Goal: Information Seeking & Learning: Check status

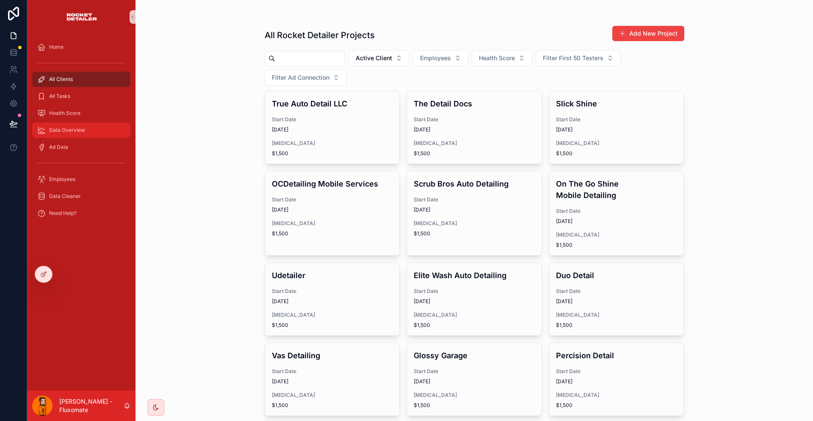
click at [57, 123] on div "Data Overview" at bounding box center [81, 130] width 88 height 14
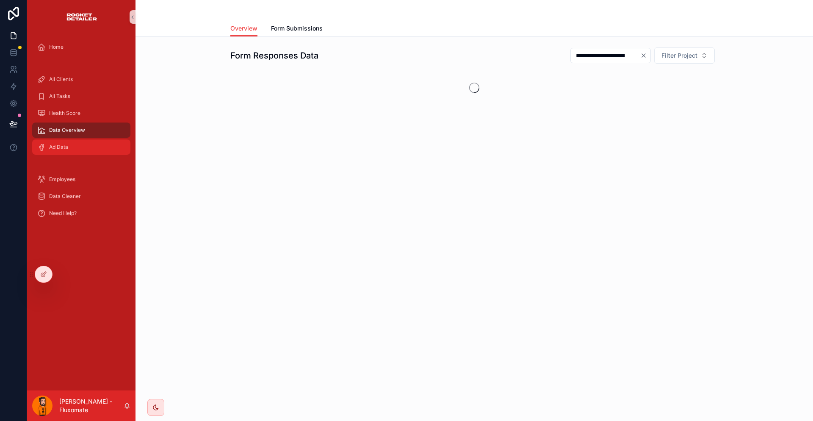
click at [69, 140] on div "Ad Data" at bounding box center [81, 147] width 88 height 14
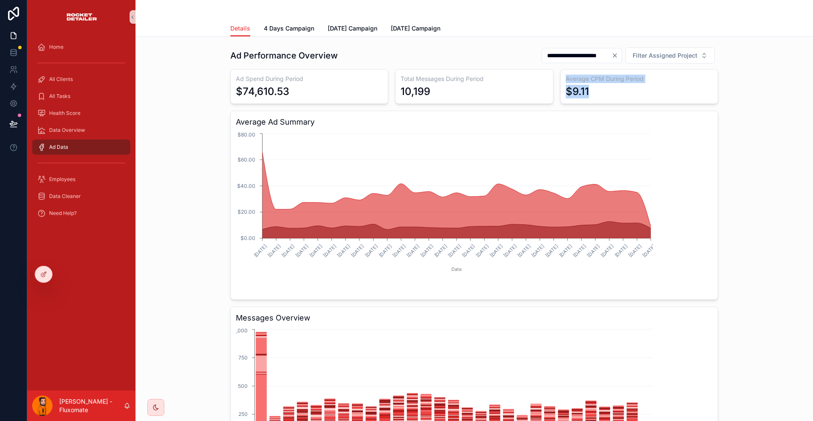
drag, startPoint x: 572, startPoint y: 81, endPoint x: 527, endPoint y: 76, distance: 45.6
click at [527, 76] on div "Ad Spend During Period $74,610.53 Total Messages During Period 10,199 Average C…" at bounding box center [474, 282] width 488 height 426
click at [300, 25] on span "4 Days Campaign" at bounding box center [289, 28] width 50 height 8
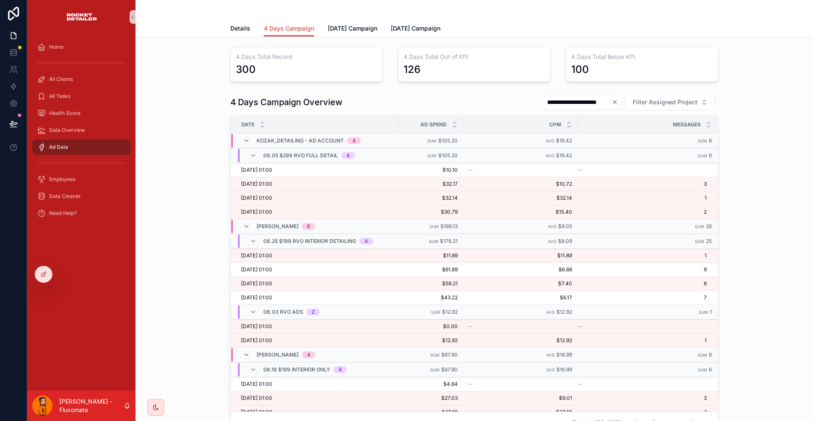
click at [347, 149] on div "08.05 $299 RVO Full Detail 4" at bounding box center [309, 156] width 92 height 14
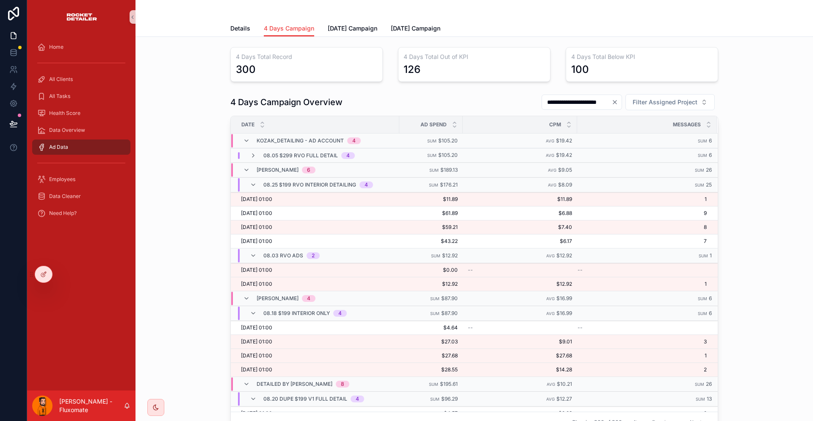
click at [330, 178] on div "08.25 $199 RVO Interior Detailing 4" at bounding box center [318, 185] width 110 height 14
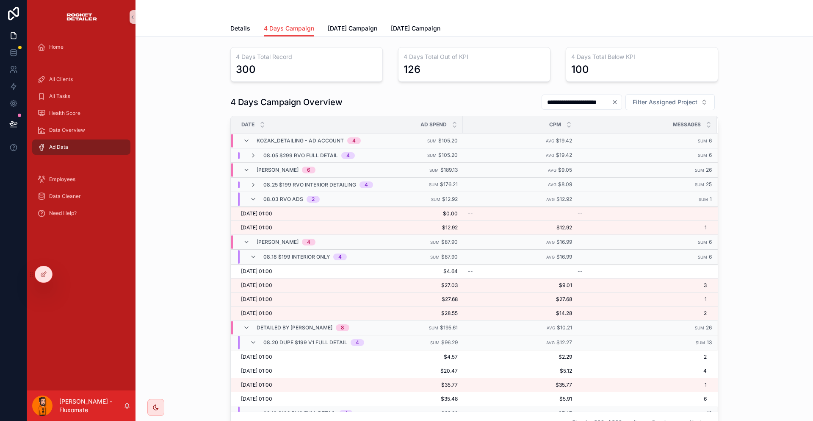
click at [329, 192] on div "08.03 RVO Ads 2" at bounding box center [285, 199] width 90 height 14
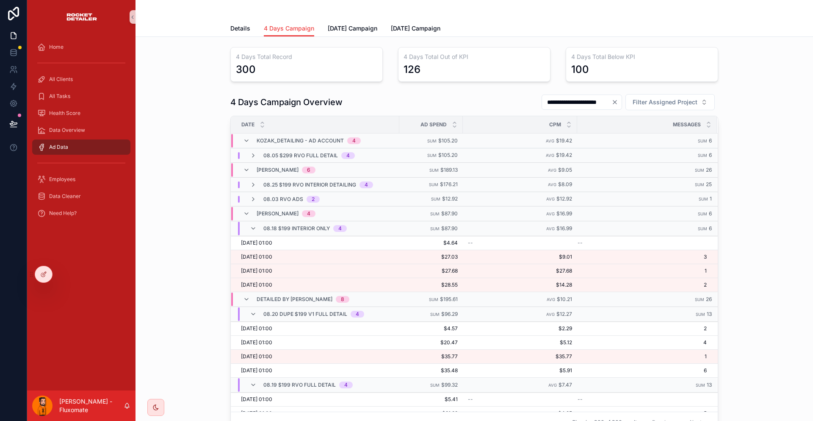
click at [326, 225] on span "08.18 $199 Interior Only" at bounding box center [296, 228] width 67 height 7
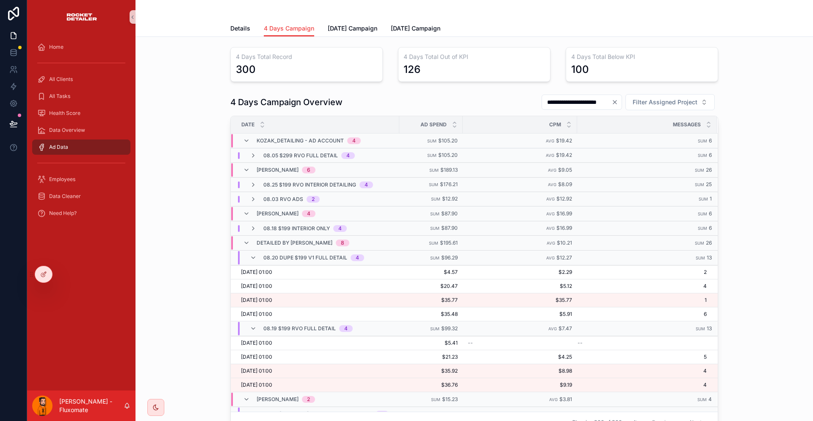
click at [325, 236] on div "detailed by cam 8" at bounding box center [303, 243] width 93 height 14
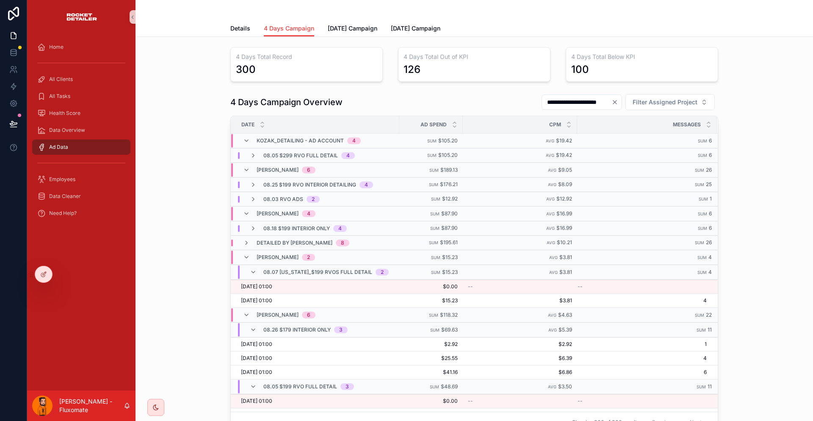
click at [328, 225] on span "08.18 $199 Interior Only" at bounding box center [296, 228] width 67 height 7
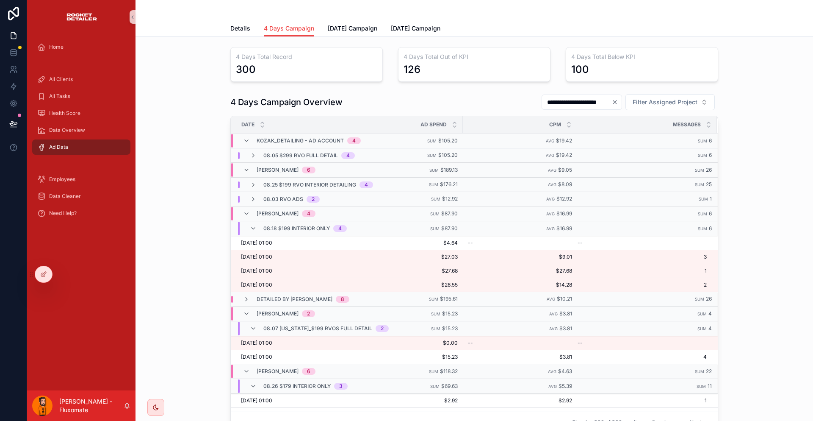
click at [330, 225] on span "08.18 $199 Interior Only" at bounding box center [296, 228] width 67 height 7
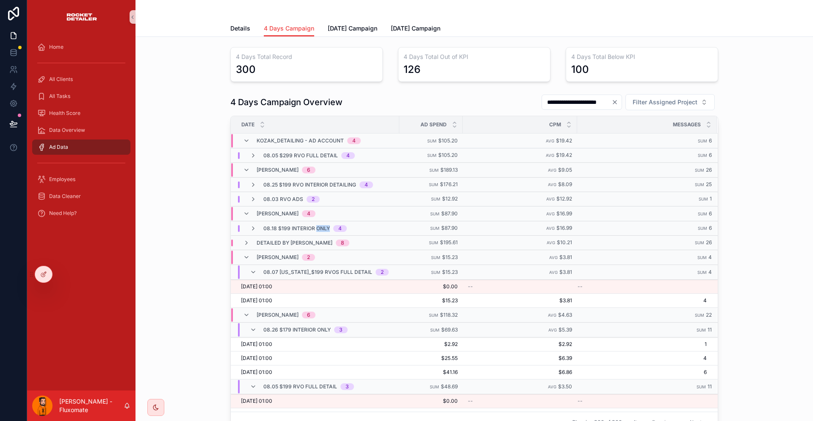
click at [330, 225] on span "08.18 $199 Interior Only" at bounding box center [296, 228] width 67 height 7
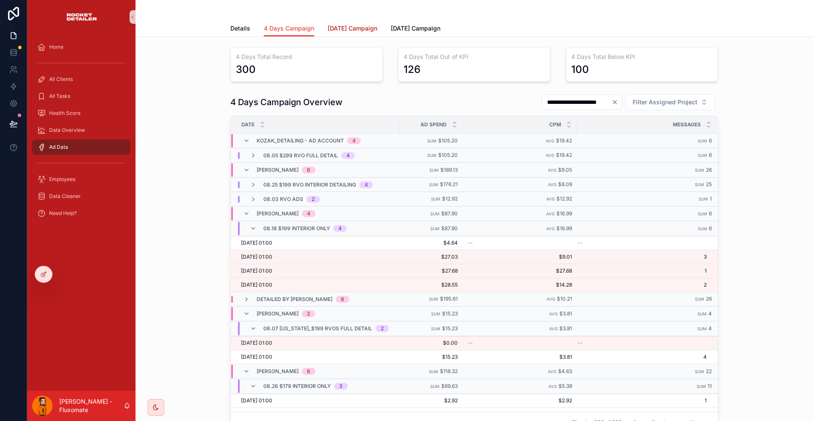
click at [349, 26] on span "[DATE] Campaign" at bounding box center [353, 28] width 50 height 8
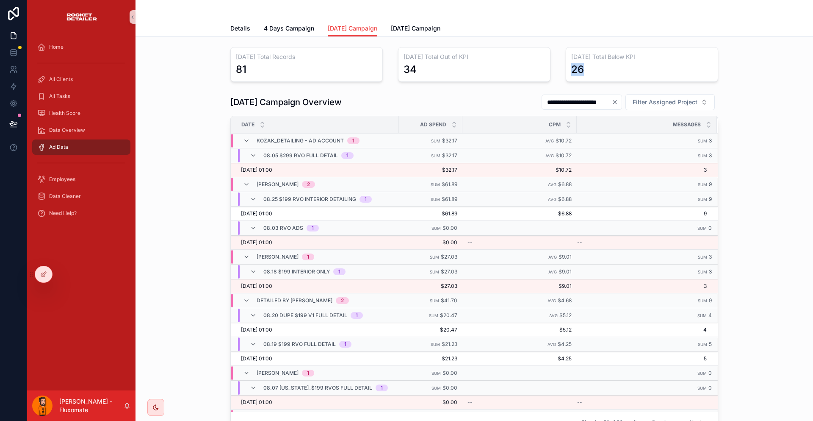
drag, startPoint x: 557, startPoint y: 66, endPoint x: 538, endPoint y: 63, distance: 18.9
click at [561, 63] on div "[DATE] Total Below KPI 26" at bounding box center [642, 65] width 163 height 42
drag, startPoint x: 464, startPoint y: 66, endPoint x: 374, endPoint y: 57, distance: 90.7
click at [374, 57] on div "**********" at bounding box center [474, 240] width 498 height 392
click at [352, 63] on div "81" at bounding box center [306, 70] width 141 height 14
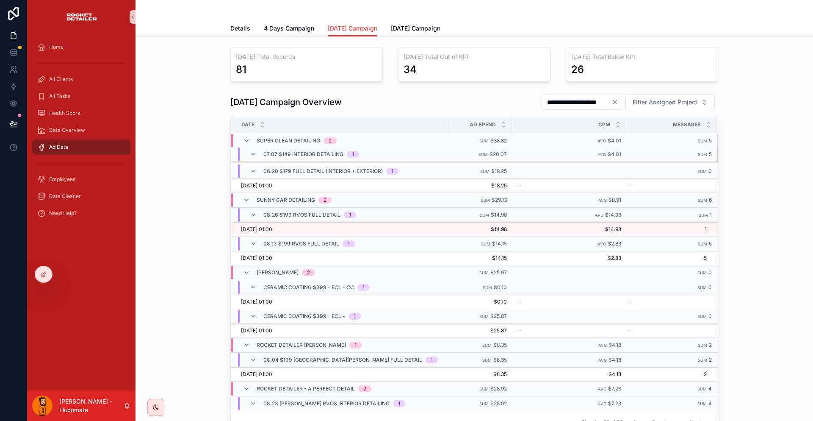
scroll to position [639, 0]
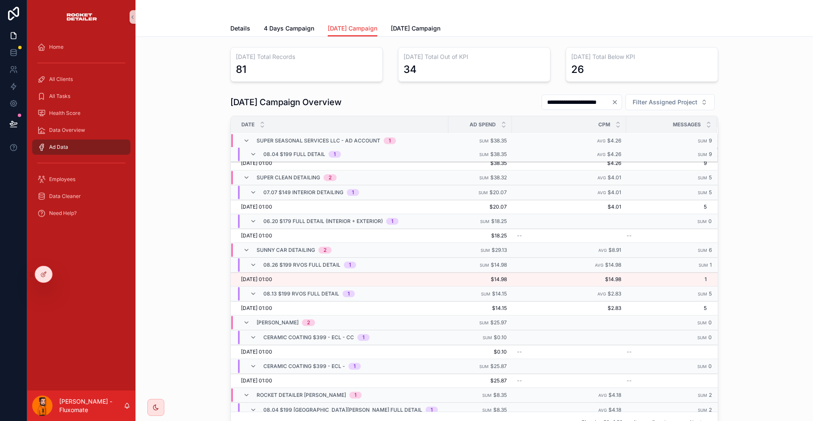
click at [424, 15] on div "scrollable content" at bounding box center [474, 10] width 488 height 20
click at [423, 24] on span "[DATE] Campaign" at bounding box center [416, 28] width 50 height 8
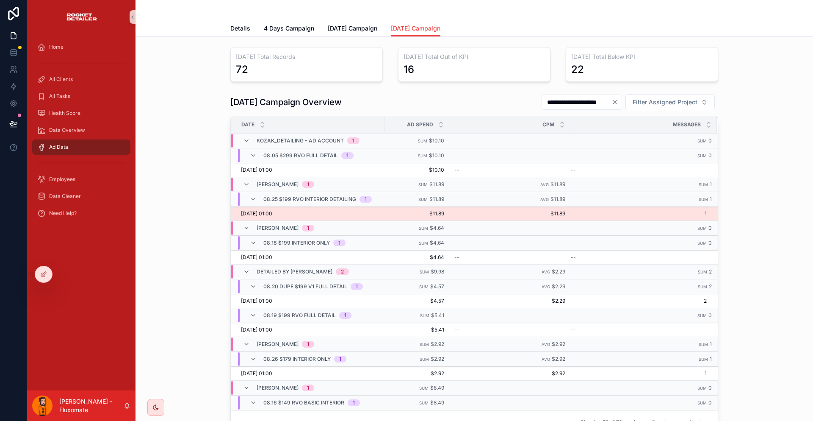
click at [291, 207] on td "[DATE] 01:00 [DATE] 01:00" at bounding box center [308, 214] width 154 height 14
click at [272, 210] on span "[DATE] 01:00" at bounding box center [256, 213] width 31 height 7
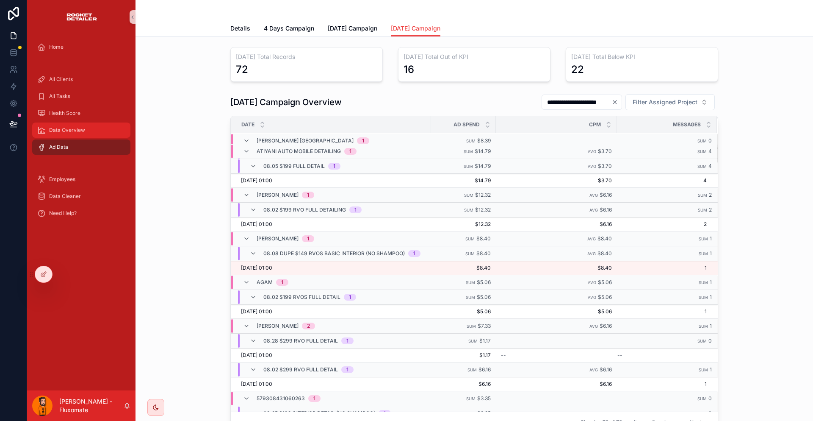
scroll to position [2128, 0]
click at [84, 123] on div "Data Overview" at bounding box center [81, 130] width 88 height 14
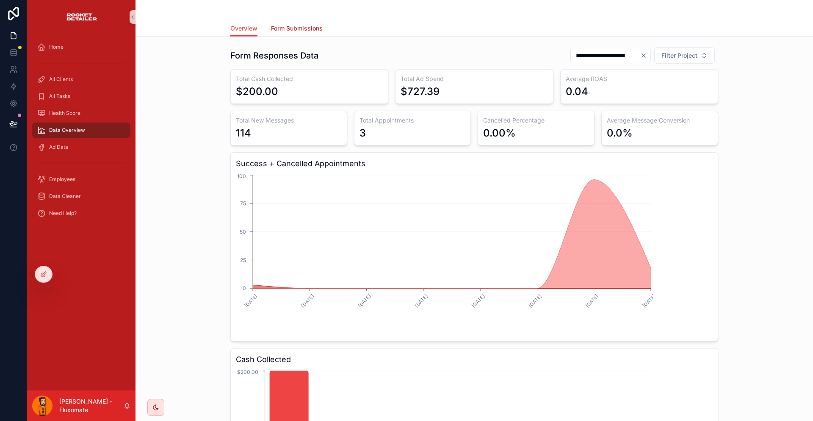
click at [320, 26] on span "Form Submissions" at bounding box center [297, 28] width 52 height 8
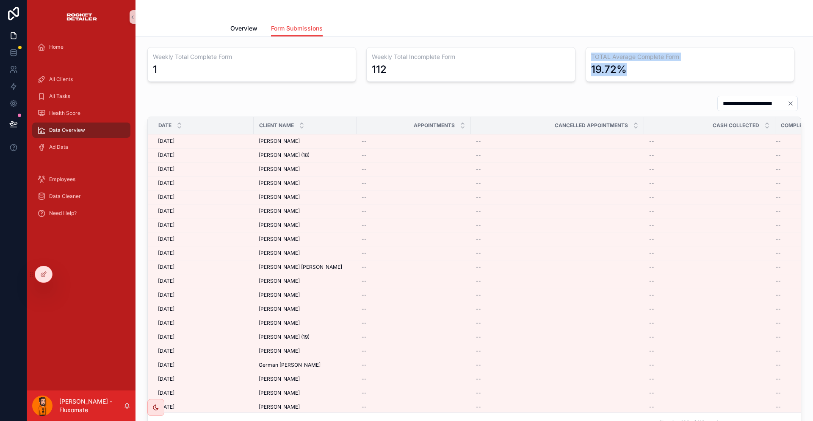
drag, startPoint x: 397, startPoint y: 59, endPoint x: 654, endPoint y: 58, distance: 256.3
click at [654, 58] on div "**********" at bounding box center [475, 264] width 678 height 454
click at [654, 63] on div "19.72%" at bounding box center [690, 70] width 198 height 14
click at [248, 20] on div "Overview Form Submissions" at bounding box center [475, 28] width 668 height 16
click at [254, 21] on link "Overview" at bounding box center [243, 29] width 27 height 17
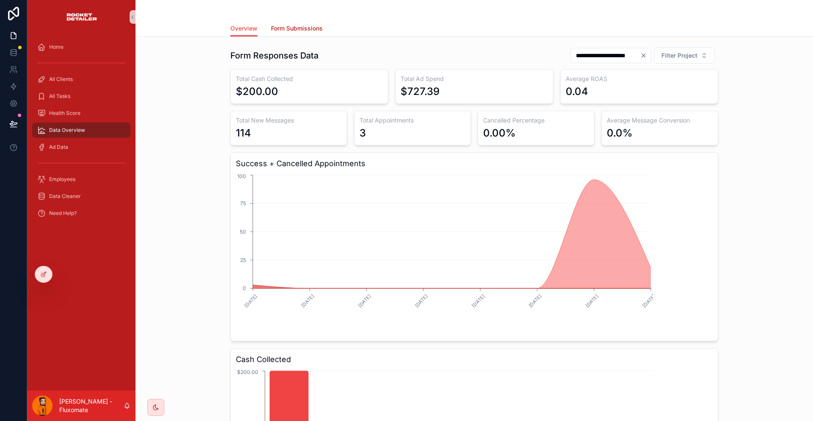
click at [323, 28] on span "Form Submissions" at bounding box center [297, 28] width 52 height 8
